Goal: Task Accomplishment & Management: Manage account settings

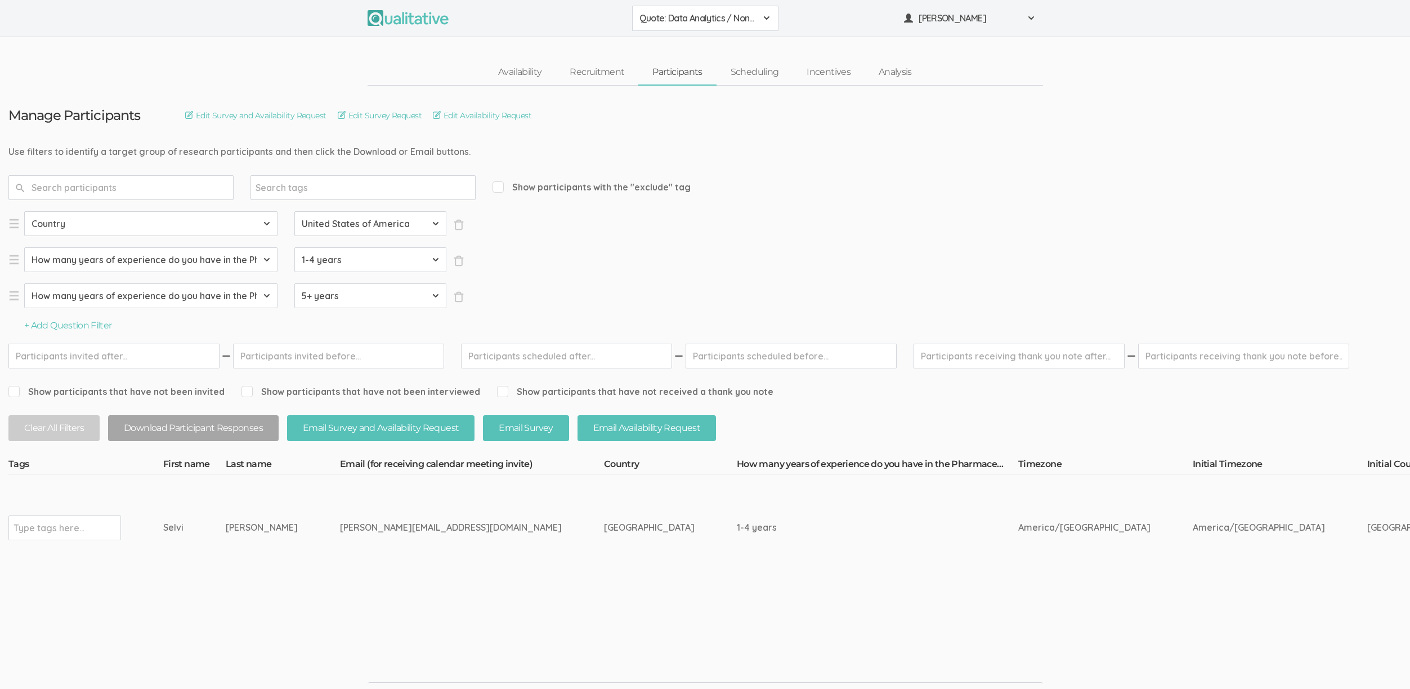
drag, startPoint x: 291, startPoint y: 533, endPoint x: 157, endPoint y: 524, distance: 134.3
copy tr "Type tags here... [PERSON_NAME]"
drag, startPoint x: 321, startPoint y: 527, endPoint x: 405, endPoint y: 532, distance: 84.1
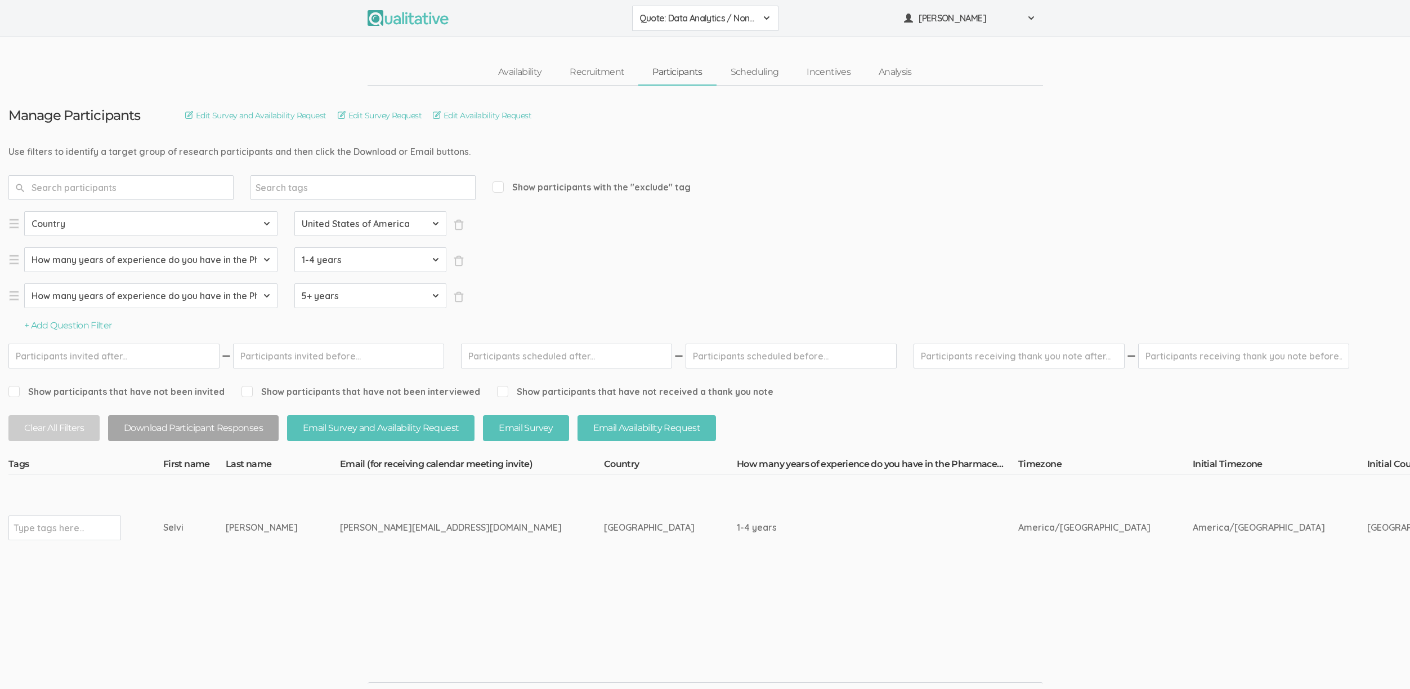
click at [405, 532] on div "mrunal.suryavanshi022000@gmail.com" at bounding box center [451, 527] width 222 height 13
copy div "mrunal.suryavanshi"
click at [46, 534] on input "text" at bounding box center [49, 527] width 70 height 15
type input "verified"
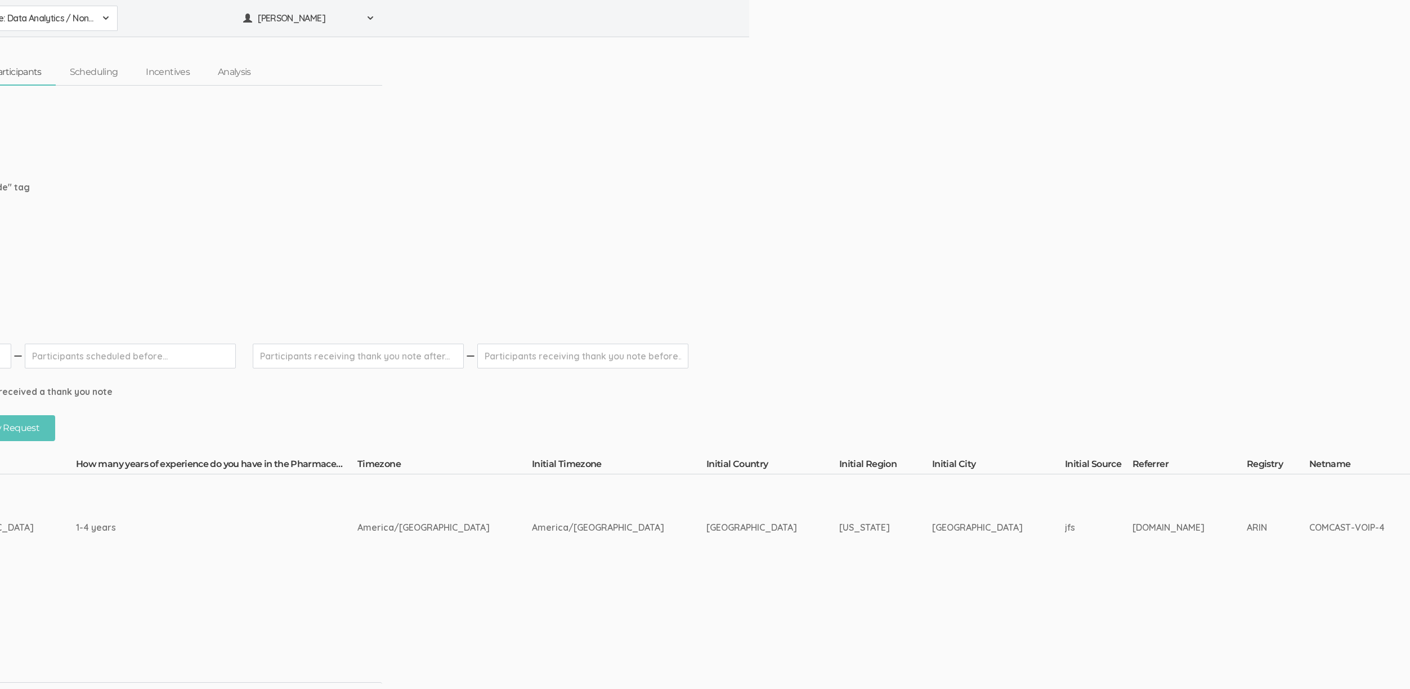
scroll to position [0, 2129]
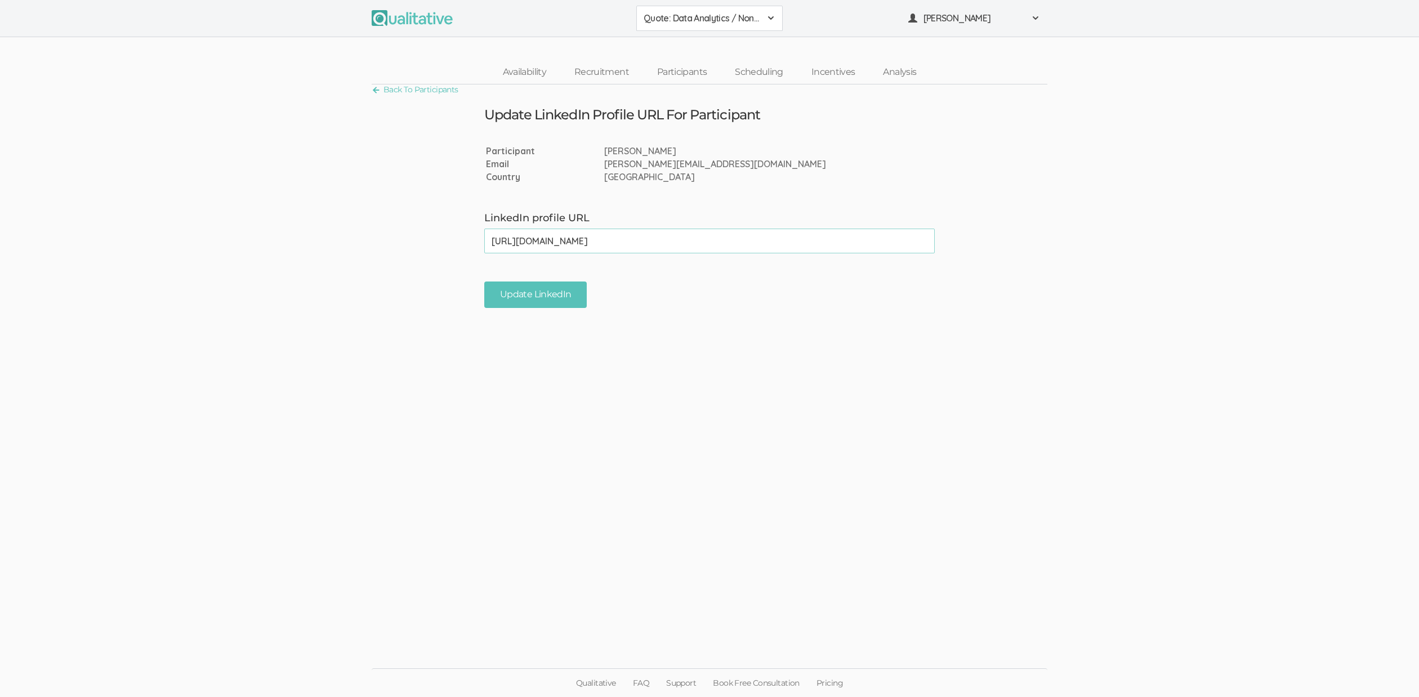
type input "https://www.linkedin.com/in/mrunall/"
click at [526, 311] on ui-view "Back To Participants Update LinkedIn Profile URL For Participant Participant Se…" at bounding box center [709, 348] width 1419 height 528
click at [532, 290] on input "Update LinkedIn" at bounding box center [535, 295] width 102 height 26
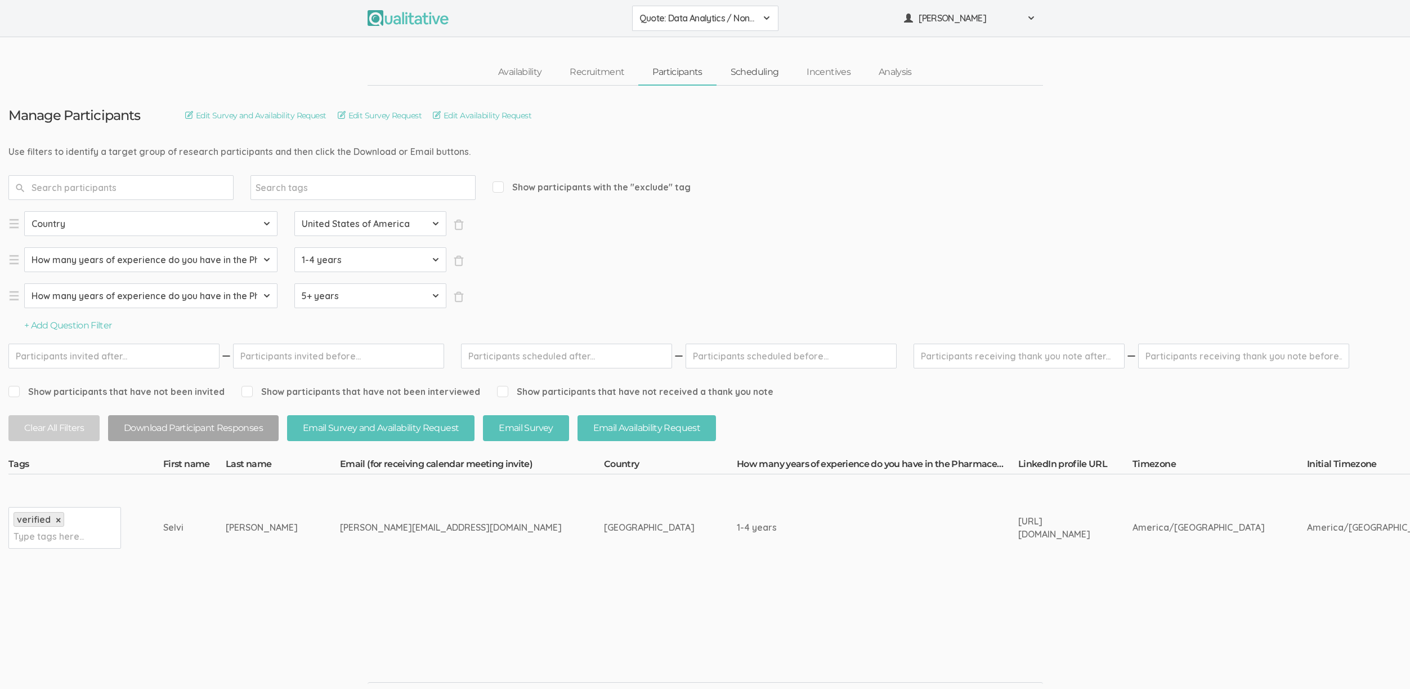
click at [767, 77] on link "Scheduling" at bounding box center [755, 72] width 77 height 24
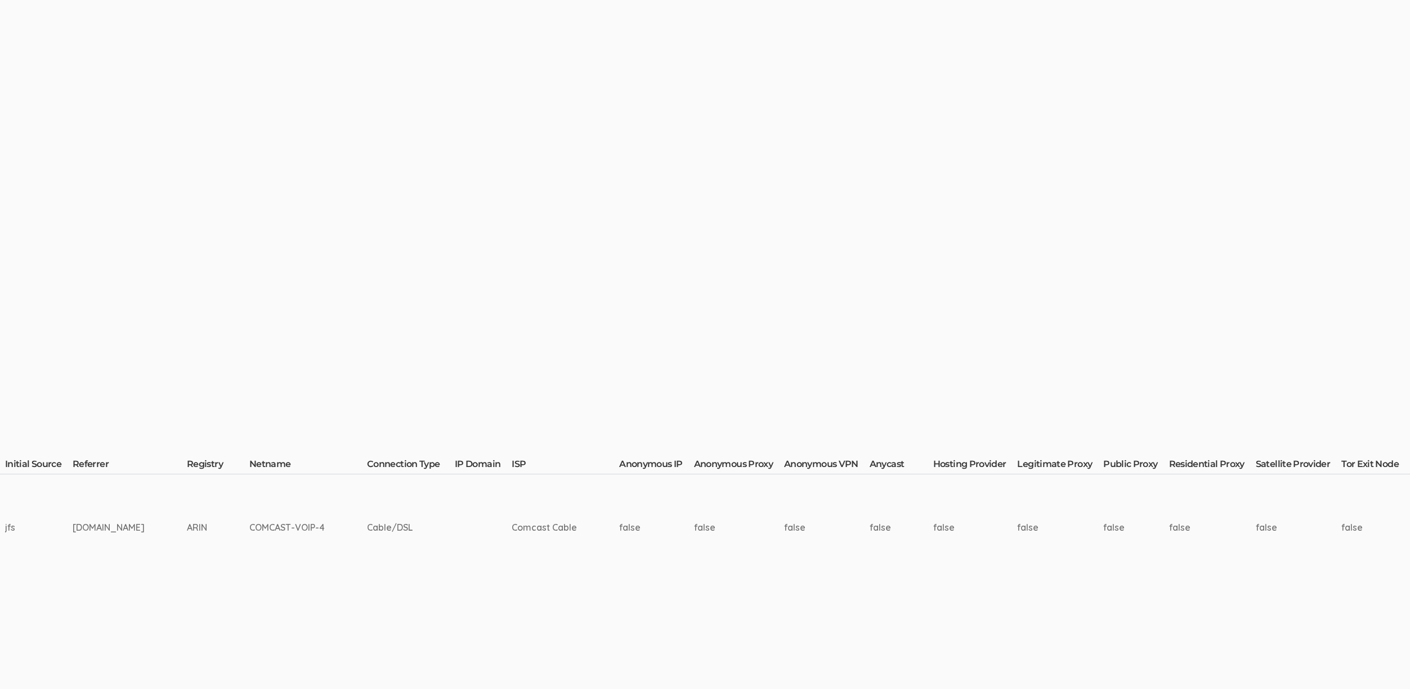
scroll to position [0, 2336]
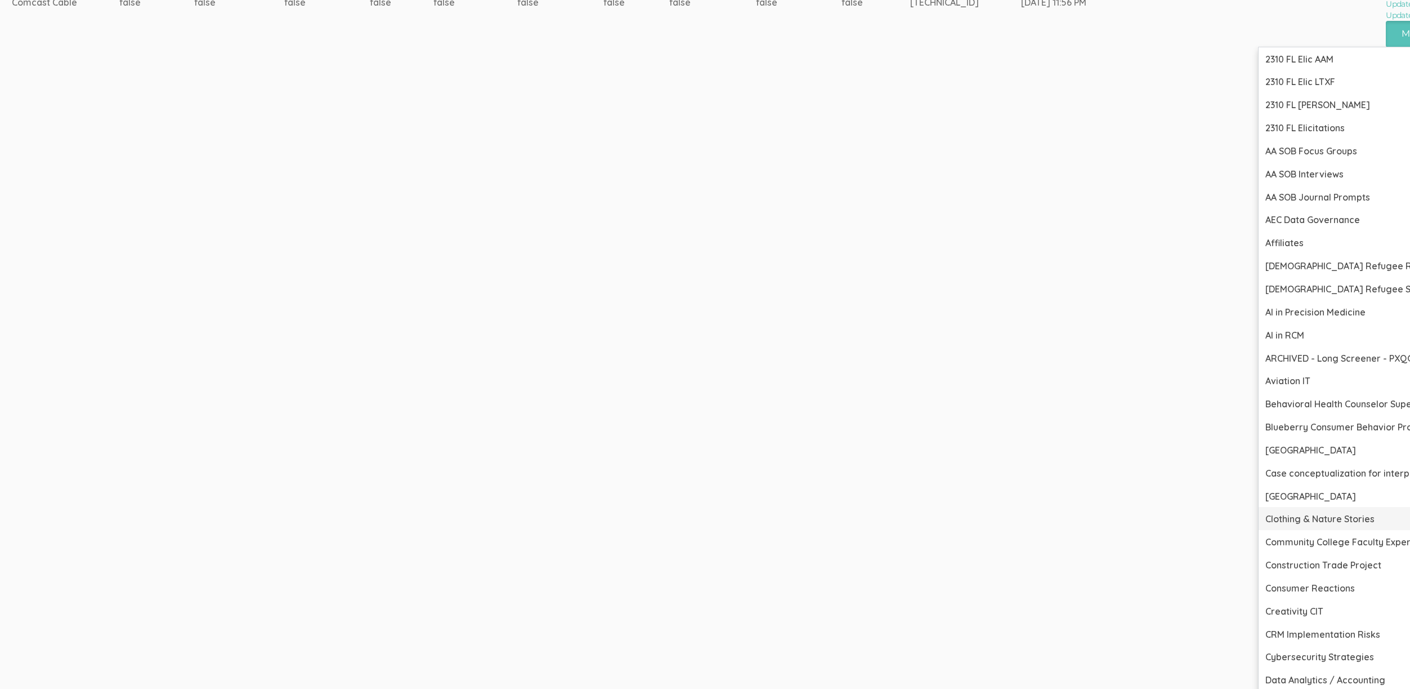
scroll to position [717, 2336]
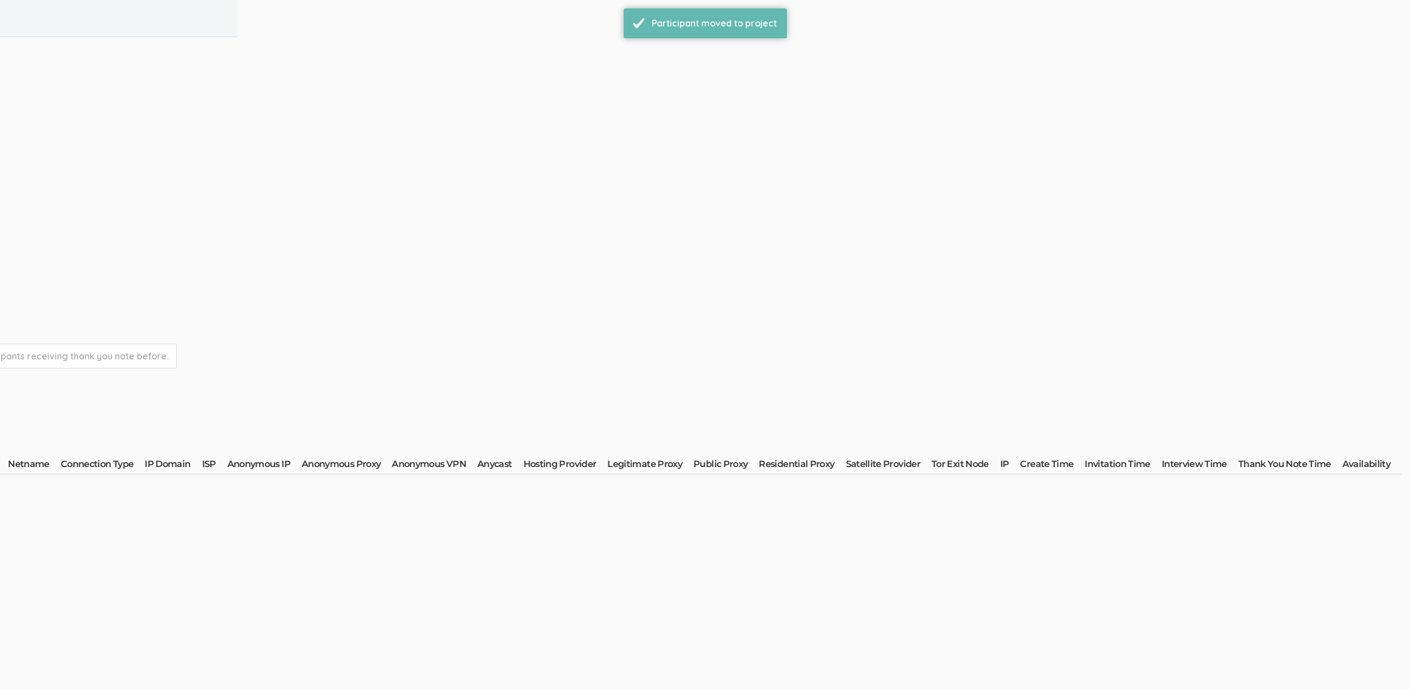
scroll to position [0, 0]
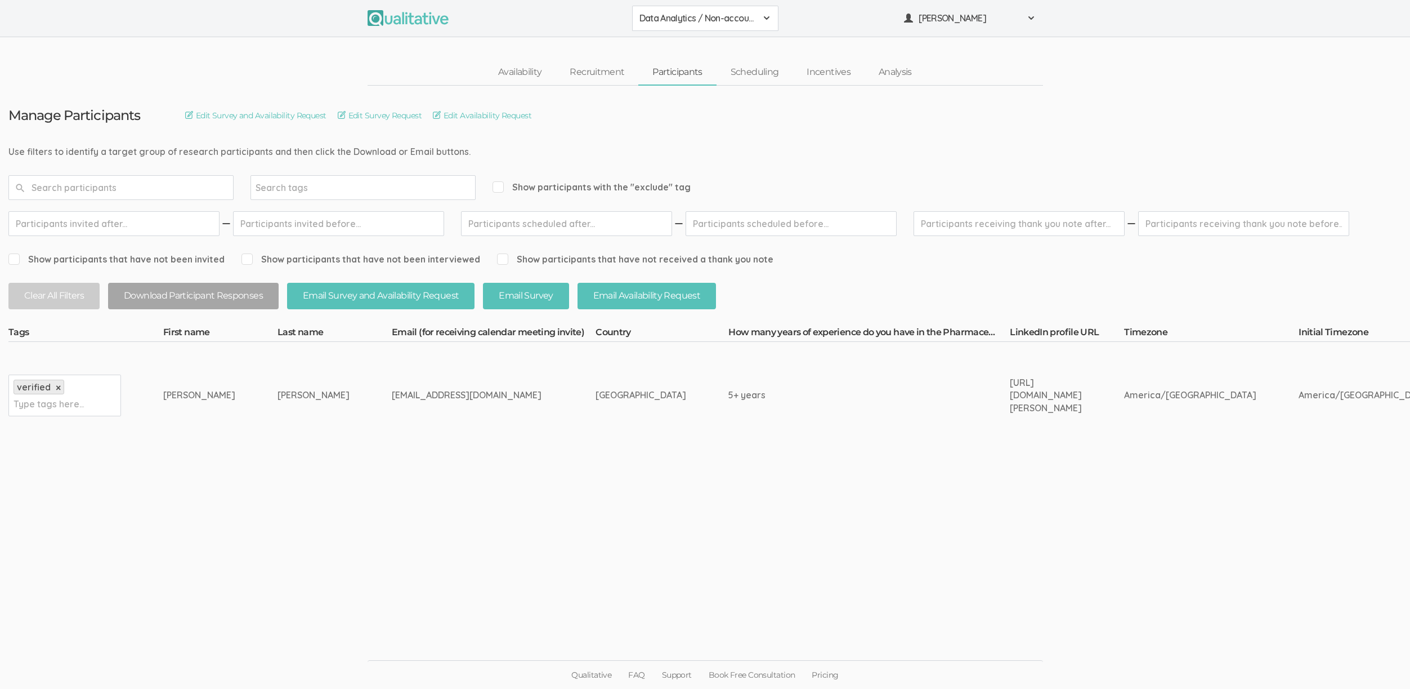
click at [620, 572] on ui-view "Manage Participants Edit Survey and Availability Request Edit Survey Request Ed…" at bounding box center [705, 345] width 1410 height 518
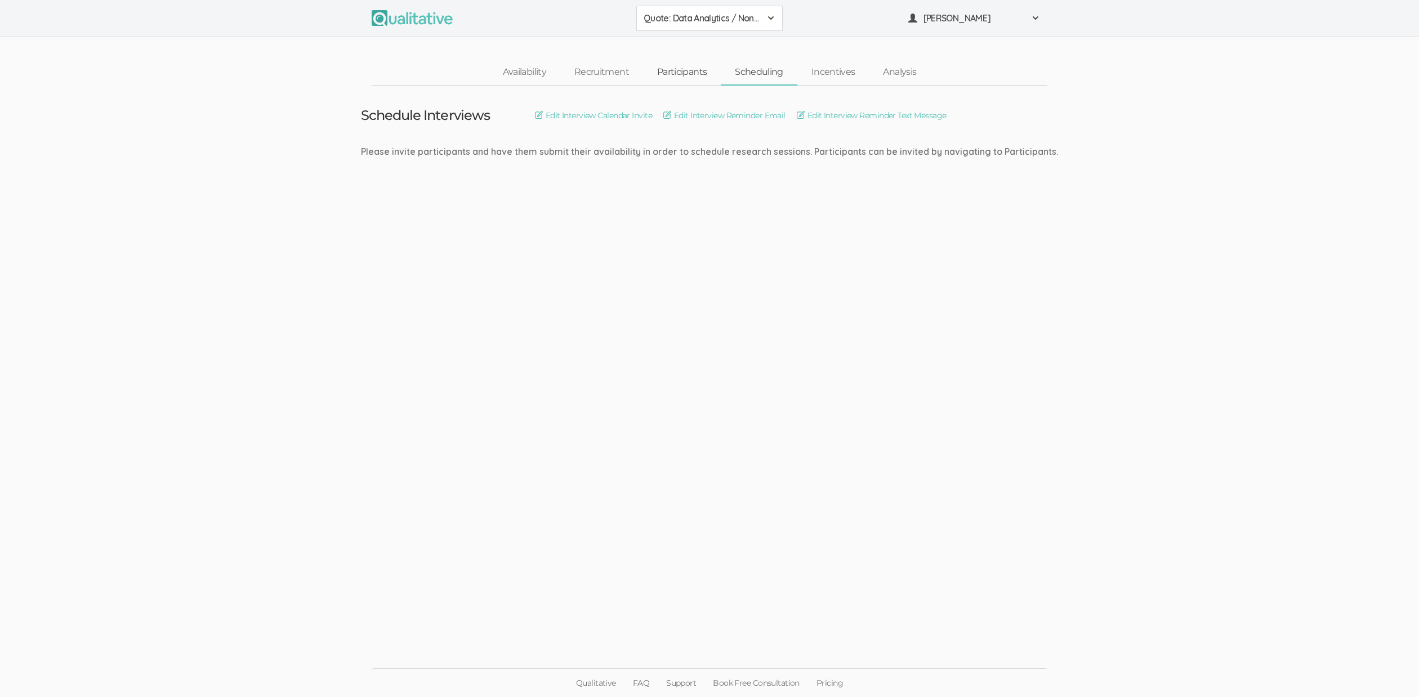
click at [686, 69] on link "Participants" at bounding box center [682, 72] width 78 height 24
